Goal: Information Seeking & Learning: Learn about a topic

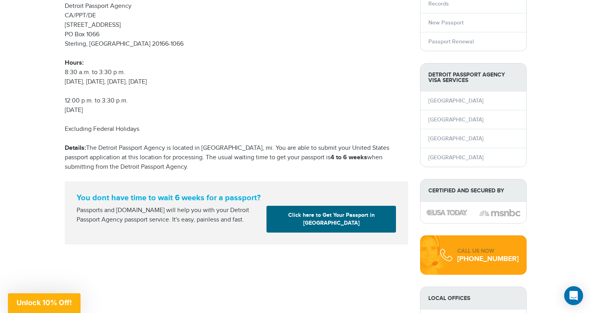
scroll to position [168, 0]
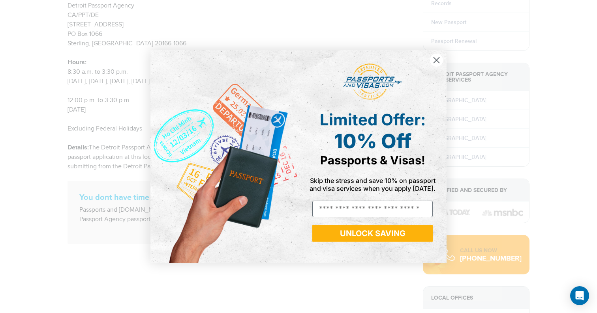
click at [434, 60] on circle "Close dialog" at bounding box center [436, 60] width 13 height 13
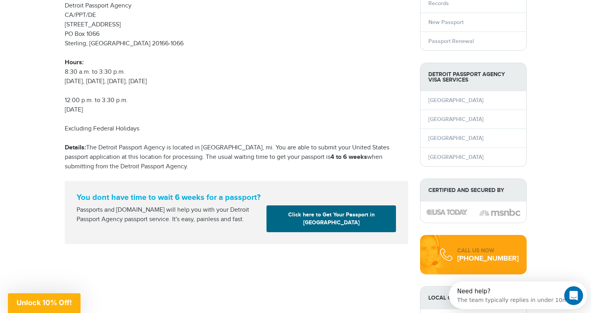
scroll to position [0, 0]
drag, startPoint x: 149, startPoint y: 156, endPoint x: 167, endPoint y: 163, distance: 19.1
click at [167, 163] on p "Details: The Detroit Passport Agency is located in [GEOGRAPHIC_DATA], mi. You a…" at bounding box center [236, 157] width 343 height 28
click at [175, 164] on p "Details: The Detroit Passport Agency is located in [GEOGRAPHIC_DATA], mi. You a…" at bounding box center [236, 157] width 343 height 28
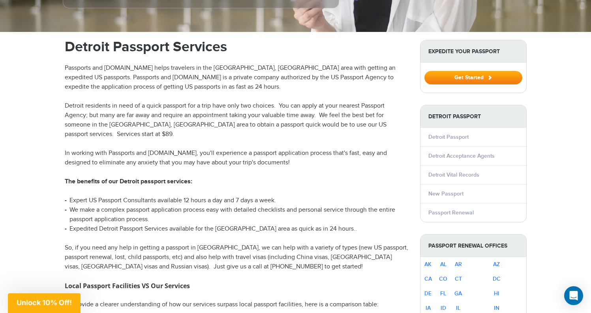
scroll to position [238, 0]
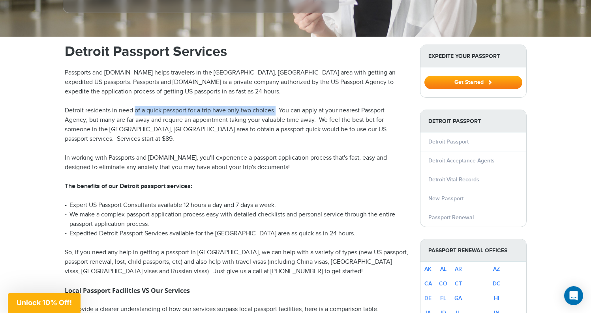
drag, startPoint x: 135, startPoint y: 98, endPoint x: 276, endPoint y: 98, distance: 140.5
click at [276, 106] on p "Detroit residents in need of a quick passport for a trip have only two choices.…" at bounding box center [236, 125] width 343 height 38
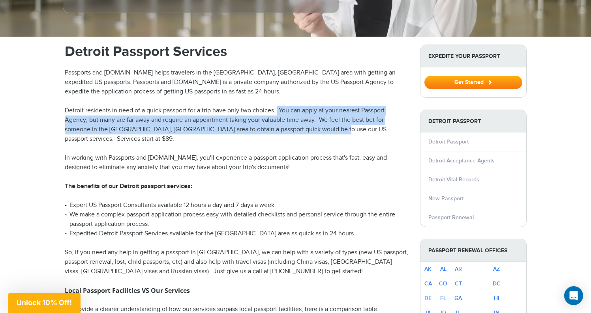
drag, startPoint x: 277, startPoint y: 97, endPoint x: 327, endPoint y: 110, distance: 51.3
click at [327, 110] on p "Detroit residents in need of a quick passport for a trip have only two choices.…" at bounding box center [236, 125] width 343 height 38
click at [327, 111] on p "Detroit residents in need of a quick passport for a trip have only two choices.…" at bounding box center [236, 125] width 343 height 38
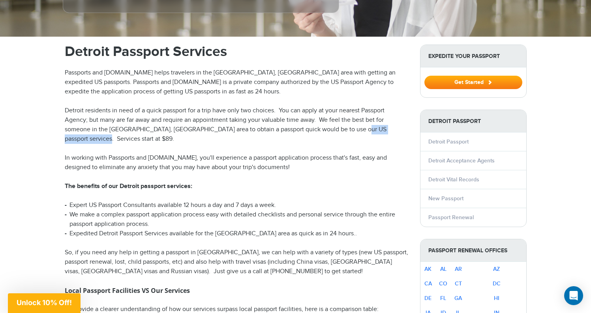
drag, startPoint x: 344, startPoint y: 116, endPoint x: 405, endPoint y: 117, distance: 61.2
click at [405, 117] on p "Detroit residents in need of a quick passport for a trip have only two choices.…" at bounding box center [236, 125] width 343 height 38
click at [331, 154] on p "In working with Passports and Visas.com, you'll experience a passport applicati…" at bounding box center [236, 163] width 343 height 19
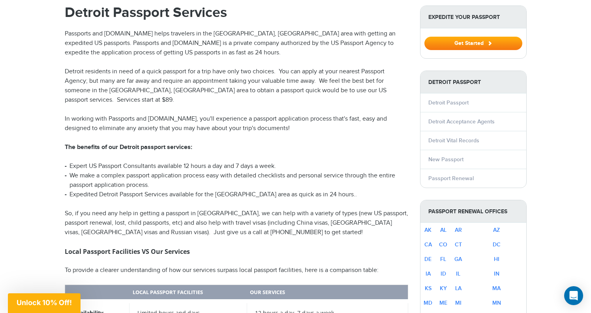
scroll to position [281, 0]
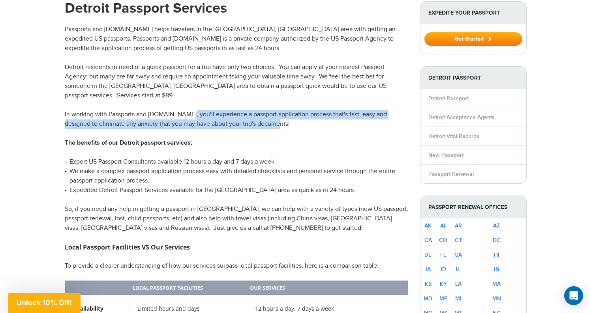
drag, startPoint x: 185, startPoint y: 91, endPoint x: 294, endPoint y: 100, distance: 109.7
click at [294, 110] on p "In working with Passports and Visas.com, you'll experience a passport applicati…" at bounding box center [236, 119] width 343 height 19
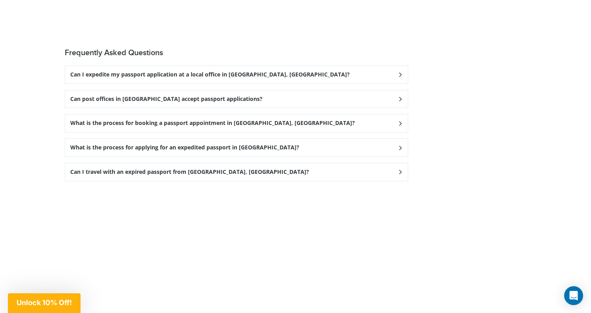
scroll to position [1357, 0]
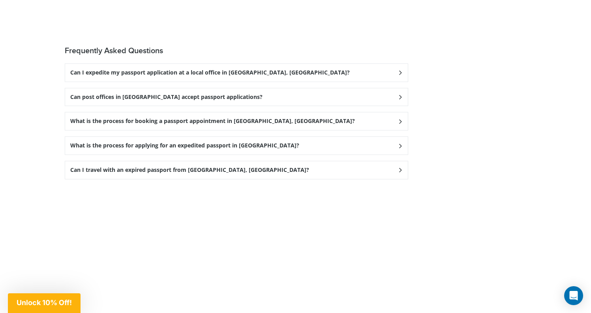
click at [272, 64] on div "Can I expedite my passport application at a local office in Detroit, MI?" at bounding box center [236, 73] width 343 height 18
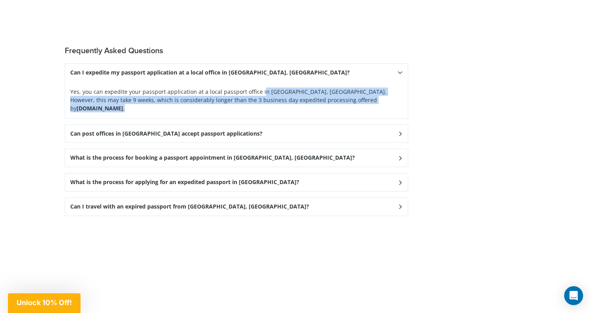
drag, startPoint x: 232, startPoint y: 74, endPoint x: 341, endPoint y: 77, distance: 108.2
click at [341, 88] on p "Yes, you can expedite your passport application at a local passport office in D…" at bounding box center [236, 100] width 332 height 25
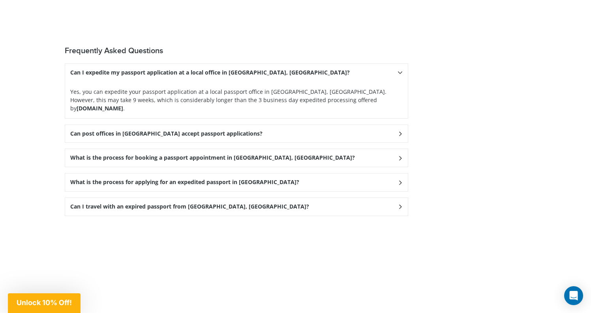
click at [303, 64] on div "Can I expedite my passport application at a local office in Detroit, MI?" at bounding box center [236, 73] width 343 height 18
